Goal: Task Accomplishment & Management: Complete application form

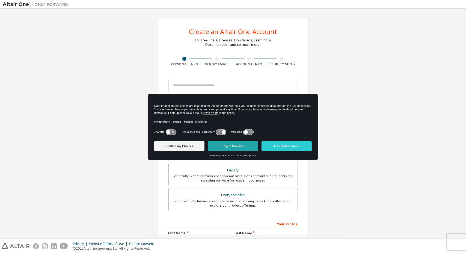
click at [225, 144] on button "Reject Cookies" at bounding box center [233, 146] width 50 height 10
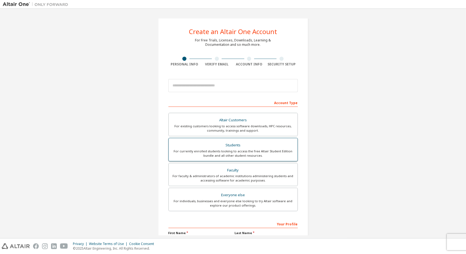
click at [271, 148] on div "Students" at bounding box center [233, 146] width 122 height 8
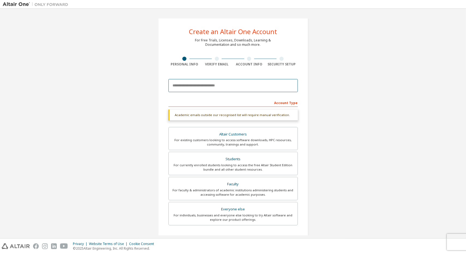
click at [224, 87] on input "email" at bounding box center [232, 85] width 129 height 13
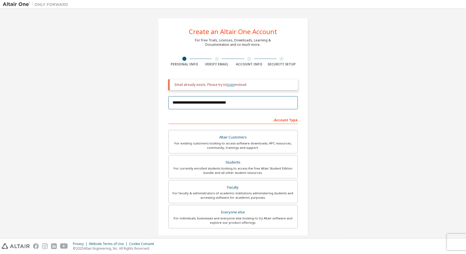
type input "**********"
click at [227, 86] on link "login" at bounding box center [231, 84] width 8 height 5
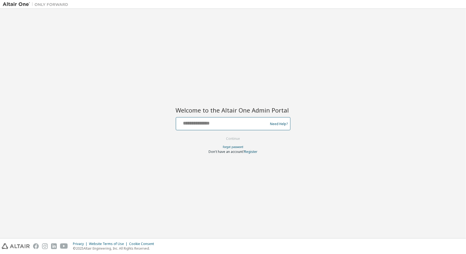
click at [228, 119] on input "text" at bounding box center [222, 123] width 89 height 8
type input "**********"
click at [220, 135] on button "Continue" at bounding box center [232, 139] width 25 height 8
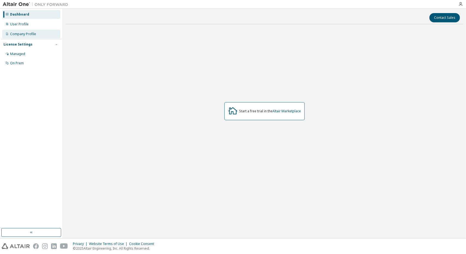
click at [28, 37] on div "Company Profile" at bounding box center [31, 34] width 58 height 9
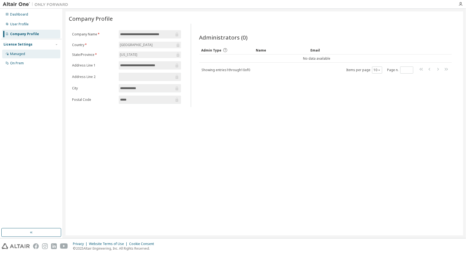
click at [23, 55] on div "Managed" at bounding box center [17, 54] width 15 height 4
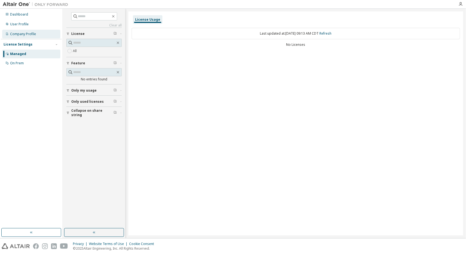
click at [25, 36] on div "Company Profile" at bounding box center [23, 34] width 26 height 4
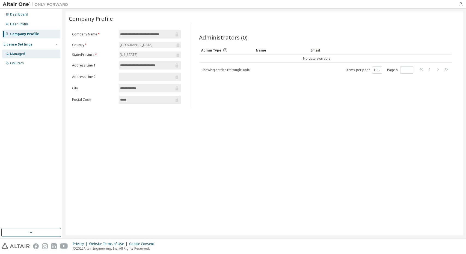
click at [31, 57] on div "Managed" at bounding box center [31, 54] width 58 height 9
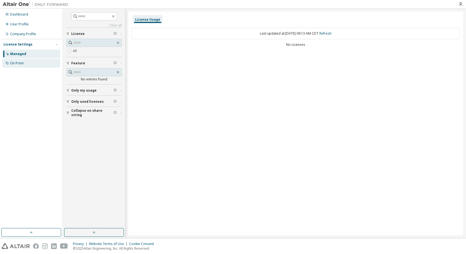
click at [28, 62] on div "On Prem" at bounding box center [31, 63] width 58 height 9
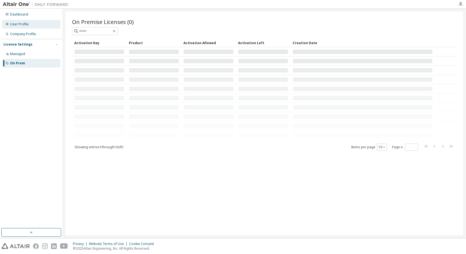
click at [28, 23] on div "User Profile" at bounding box center [31, 24] width 58 height 9
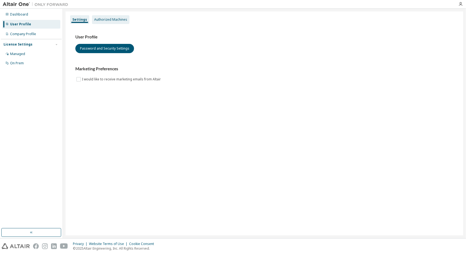
click at [94, 18] on div "Authorized Machines" at bounding box center [110, 19] width 33 height 4
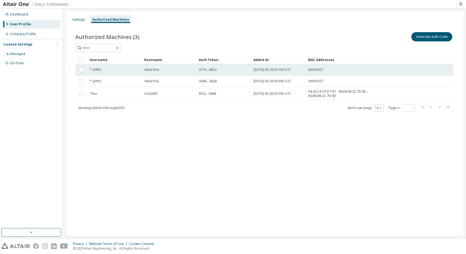
click at [201, 71] on span "077e...8822" at bounding box center [208, 70] width 18 height 4
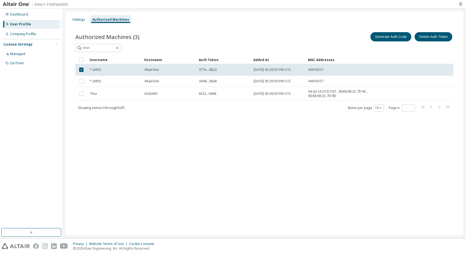
click at [11, 4] on img at bounding box center [37, 4] width 68 height 5
click at [461, 2] on icon "button" at bounding box center [460, 4] width 4 height 4
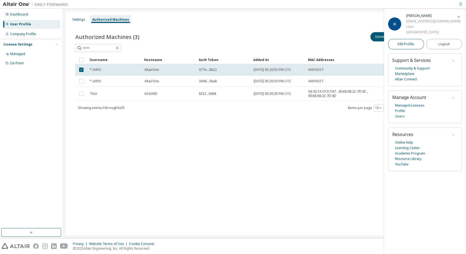
click at [413, 49] on link "Edit Profile" at bounding box center [406, 44] width 36 height 10
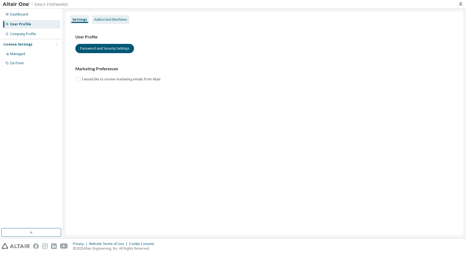
click at [111, 20] on div "Authorized Machines" at bounding box center [110, 19] width 33 height 4
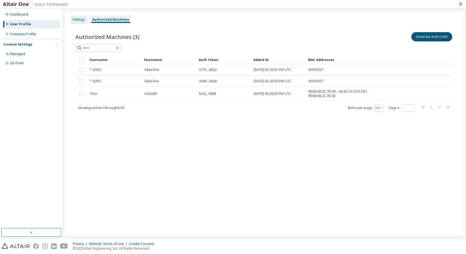
click at [82, 22] on div "Settings" at bounding box center [78, 19] width 17 height 9
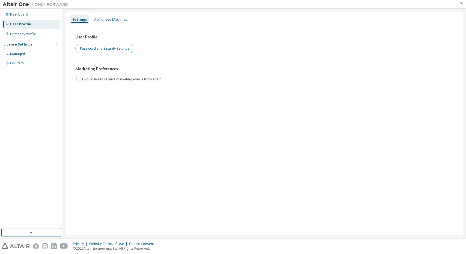
click at [88, 49] on button "Password and Security Settings" at bounding box center [104, 48] width 59 height 9
click at [460, 4] on icon "button" at bounding box center [460, 4] width 4 height 4
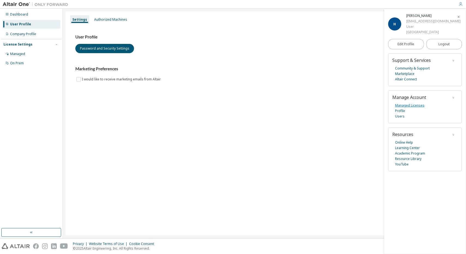
click at [403, 108] on link "Managed Licenses" at bounding box center [409, 105] width 29 height 5
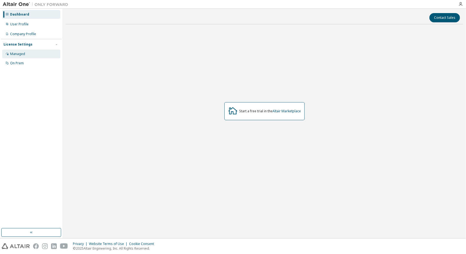
click at [26, 56] on div "Managed" at bounding box center [31, 54] width 58 height 9
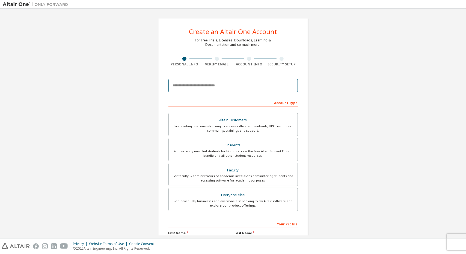
click at [198, 84] on input "email" at bounding box center [232, 85] width 129 height 13
type input "*"
type input "**********"
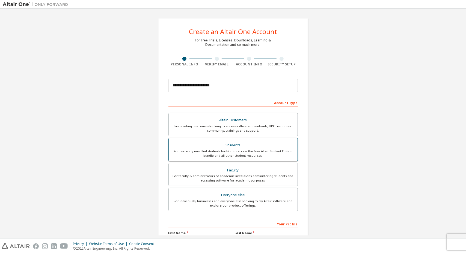
click at [248, 145] on div "Students" at bounding box center [233, 146] width 122 height 8
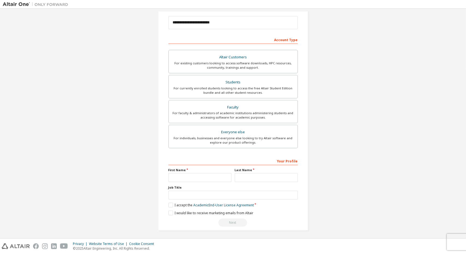
scroll to position [63, 0]
click at [211, 175] on input "text" at bounding box center [199, 177] width 63 height 9
type input "********"
type input "**********"
click at [168, 203] on label "I accept the Academic End-User License Agreement" at bounding box center [210, 205] width 85 height 5
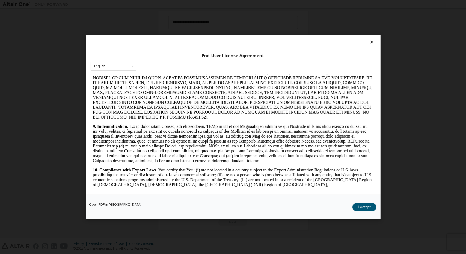
scroll to position [864, 0]
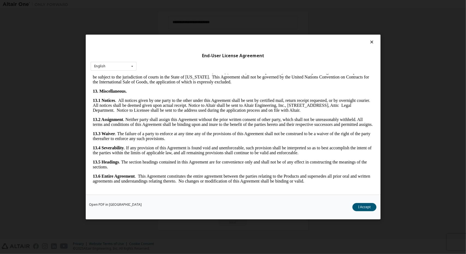
drag, startPoint x: 374, startPoint y: 87, endPoint x: 463, endPoint y: 285, distance: 217.9
click at [367, 205] on button "I Accept" at bounding box center [364, 207] width 24 height 8
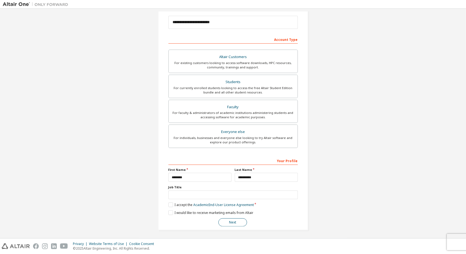
click at [235, 221] on button "Next" at bounding box center [232, 223] width 29 height 8
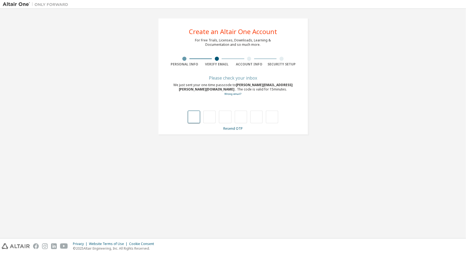
click at [192, 118] on input "text" at bounding box center [194, 117] width 12 height 13
type input "*"
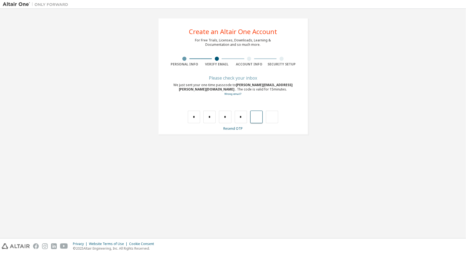
type input "*"
